Goal: Transaction & Acquisition: Purchase product/service

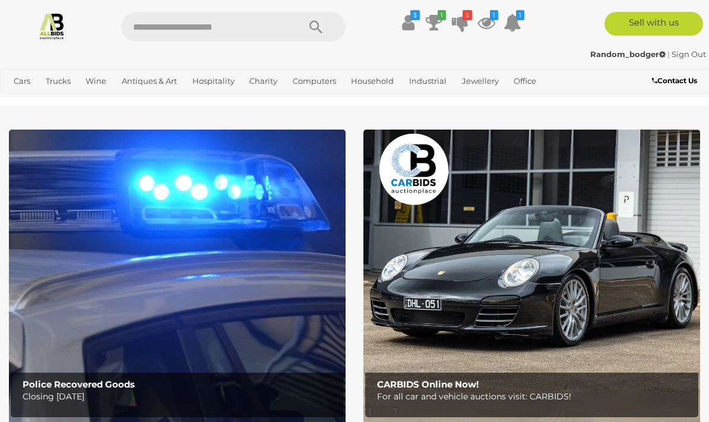
click at [436, 21] on icon at bounding box center [434, 22] width 17 height 21
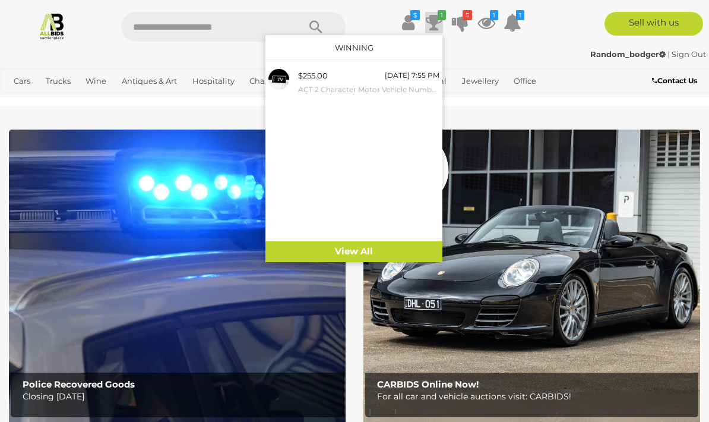
click at [571, 67] on div "Random_bodger | Sign Out Random_bodger | Sign Out" at bounding box center [354, 57] width 709 height 24
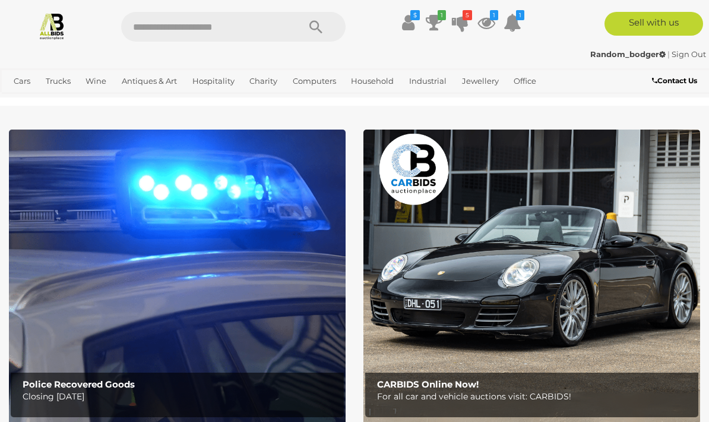
click at [457, 16] on icon at bounding box center [460, 22] width 17 height 21
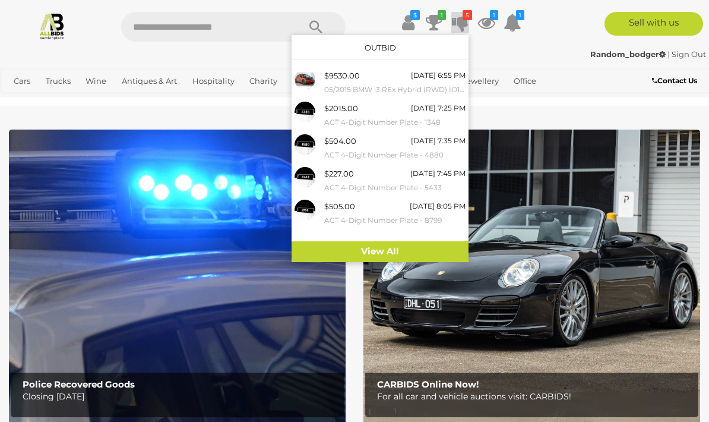
click at [572, 78] on ul "Cars Closing on Weekdays View All Cars Auctions" at bounding box center [295, 81] width 573 height 21
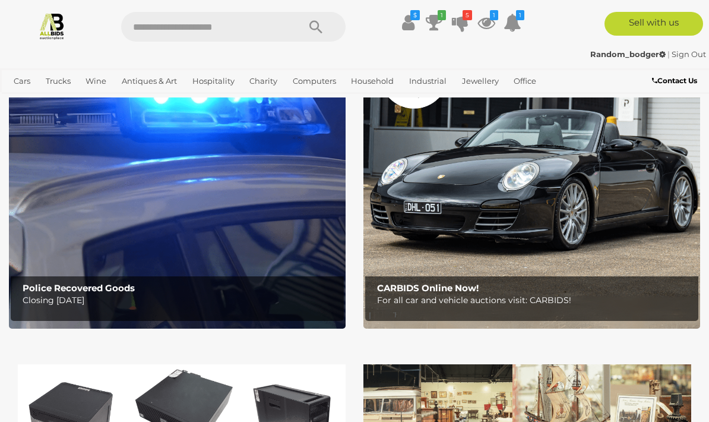
scroll to position [17, 0]
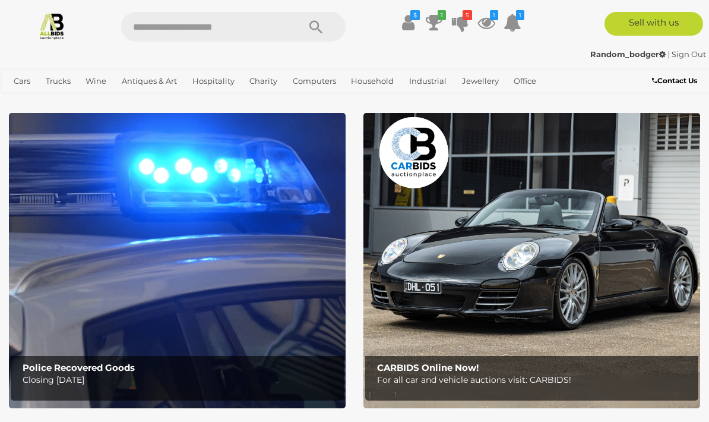
click at [532, 262] on img at bounding box center [532, 260] width 337 height 295
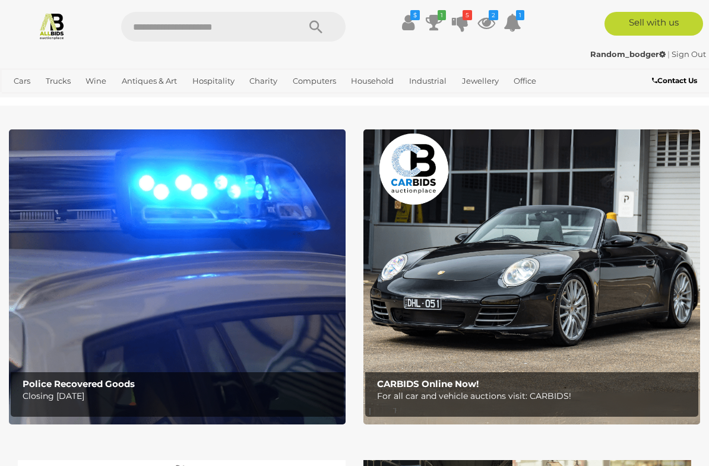
click at [179, 30] on input "text" at bounding box center [204, 27] width 166 height 30
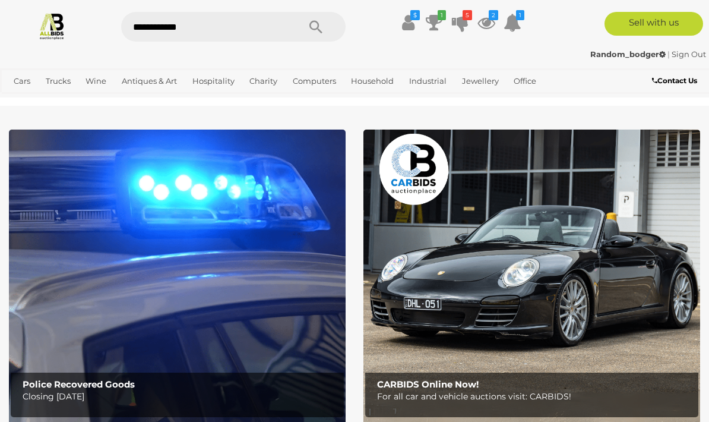
type input "**********"
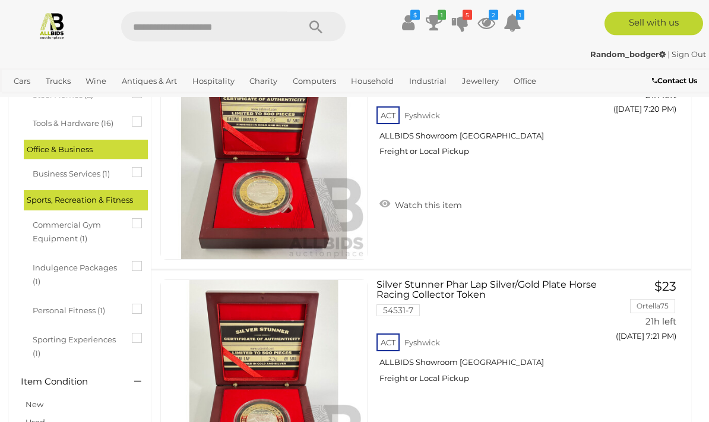
scroll to position [1500, 0]
click at [460, 21] on icon at bounding box center [460, 22] width 17 height 21
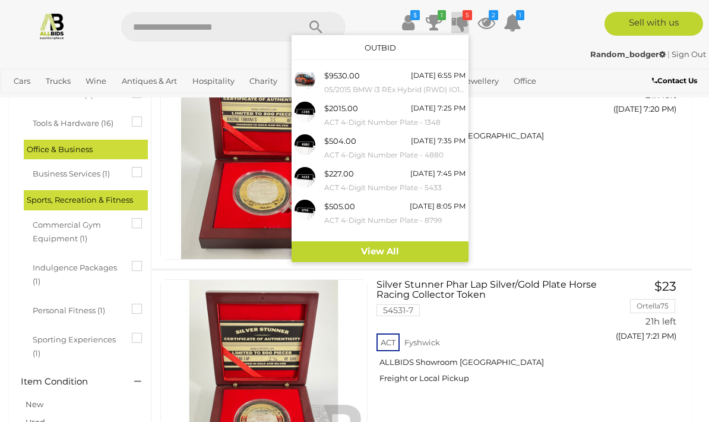
click at [346, 106] on div "$2015.00" at bounding box center [341, 109] width 34 height 14
